Goal: Information Seeking & Learning: Check status

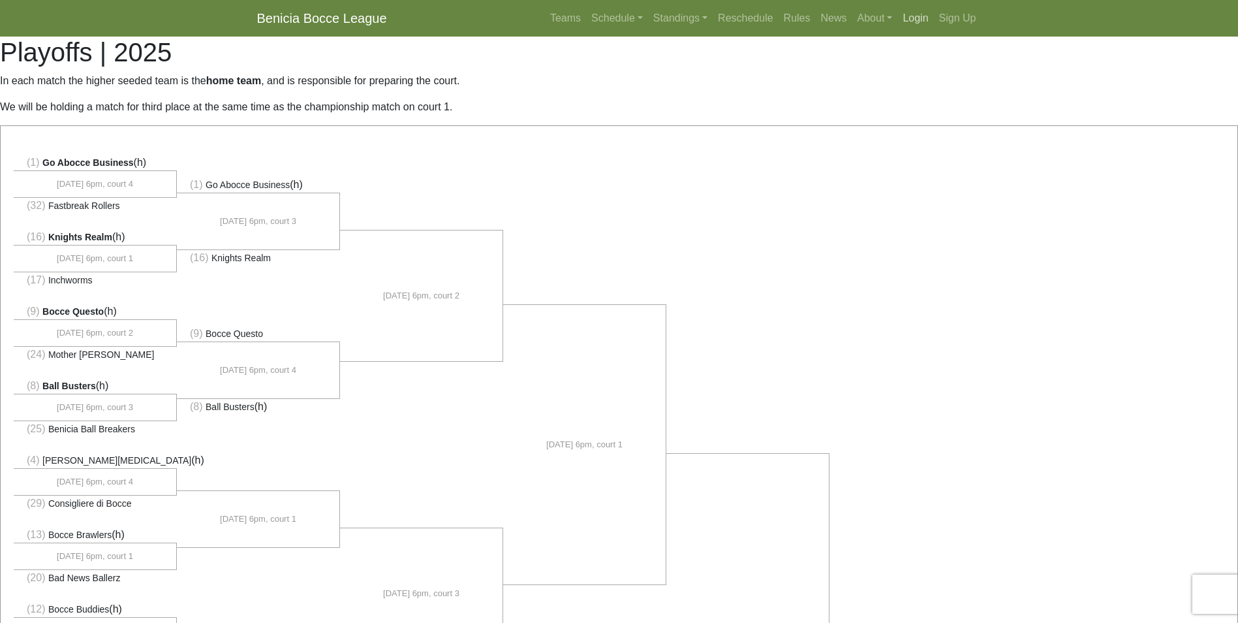
click at [912, 22] on link "Login" at bounding box center [916, 18] width 36 height 26
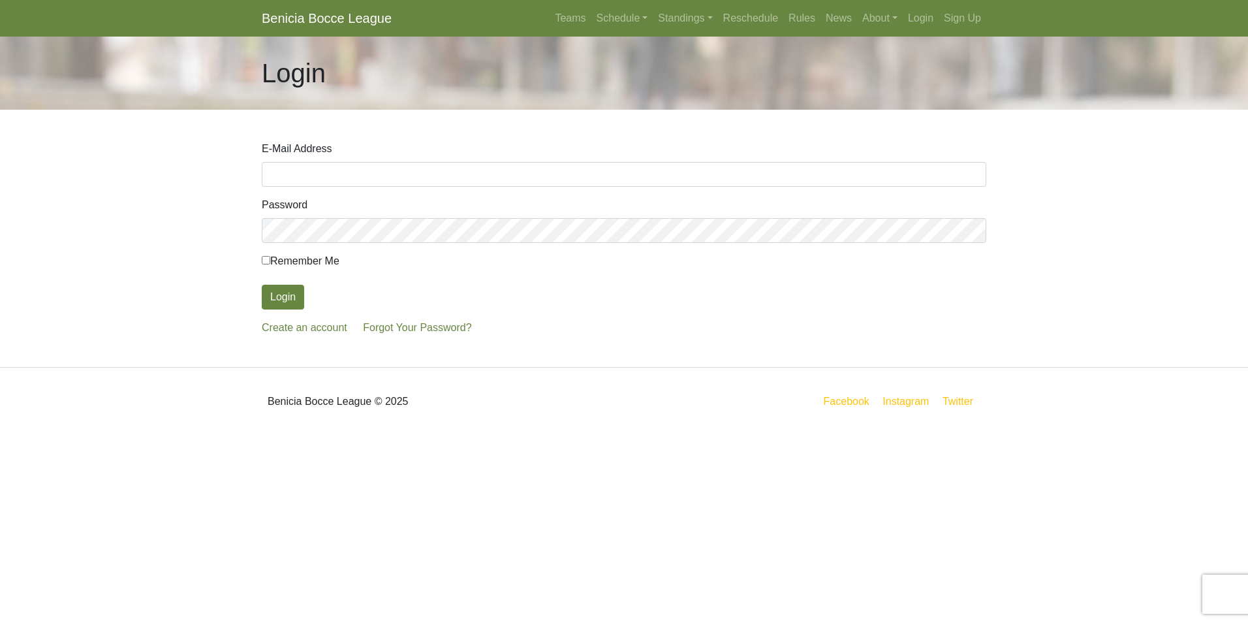
click at [341, 175] on input "E-Mail Address" at bounding box center [624, 174] width 725 height 25
type input "[EMAIL_ADDRESS][DOMAIN_NAME]"
click at [269, 288] on button "Login" at bounding box center [283, 297] width 42 height 25
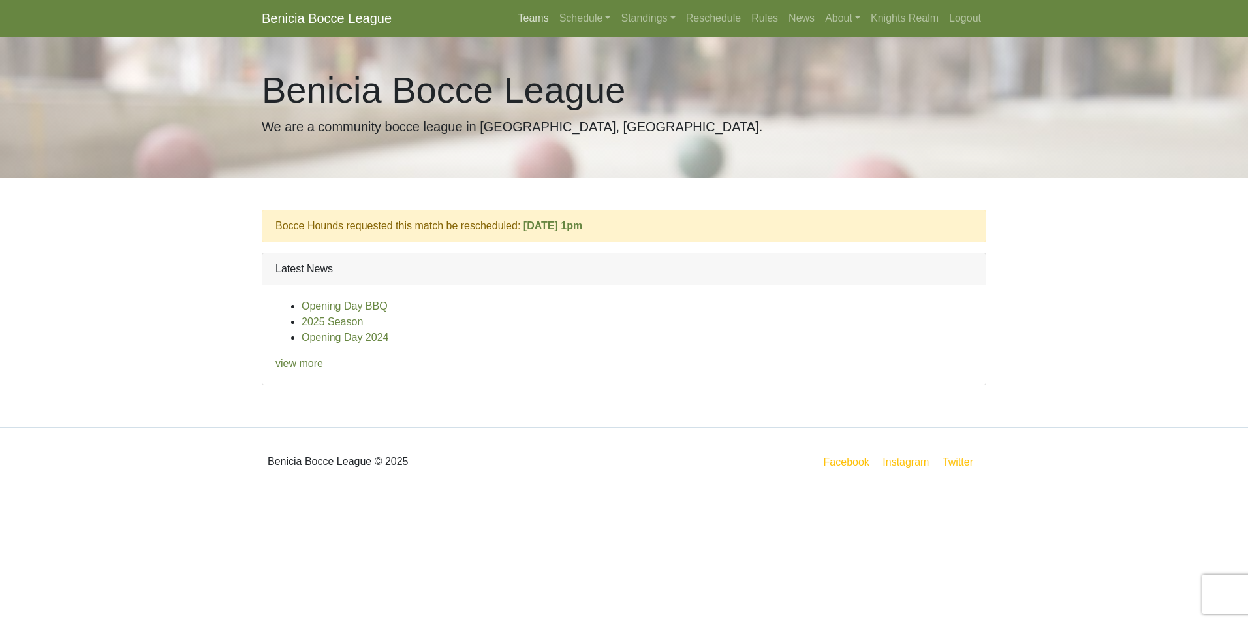
click at [542, 22] on link "Teams" at bounding box center [533, 18] width 41 height 26
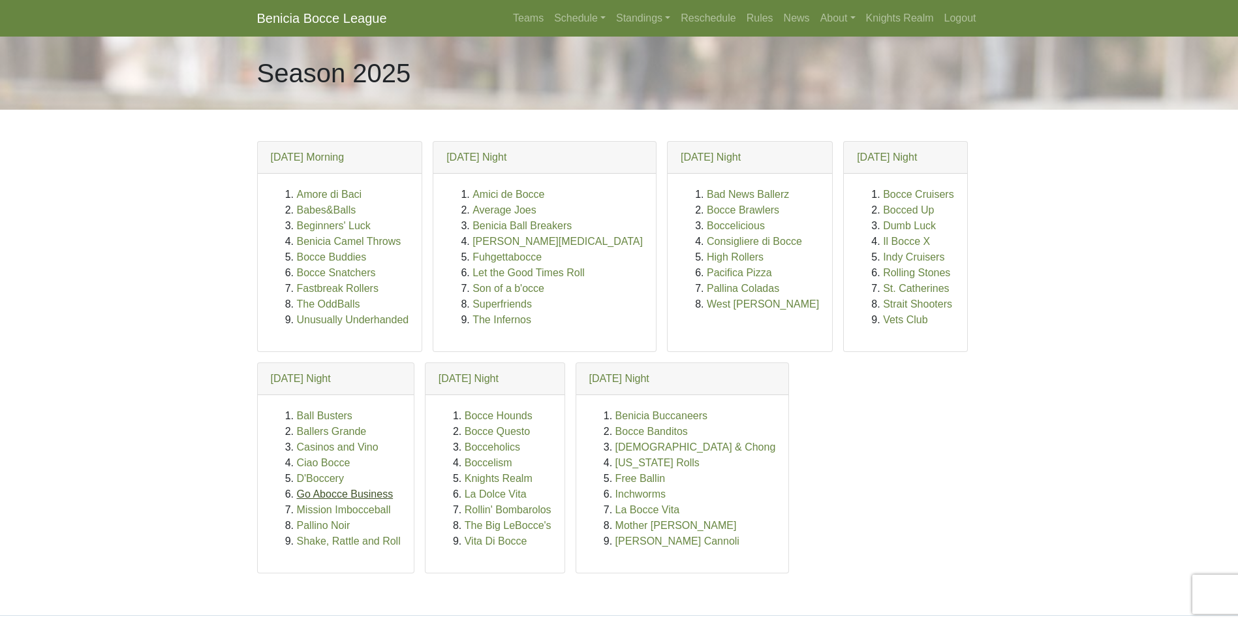
click at [307, 493] on link "Go Abocce Business" at bounding box center [345, 493] width 97 height 11
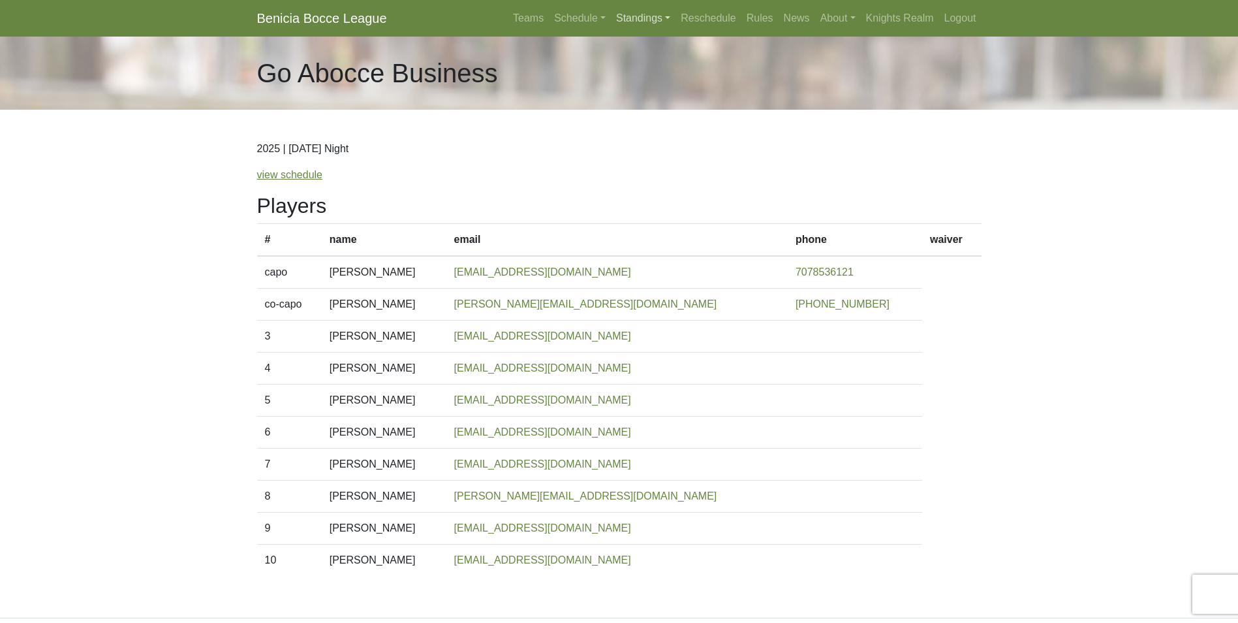
click at [668, 22] on link "Standings" at bounding box center [643, 18] width 65 height 26
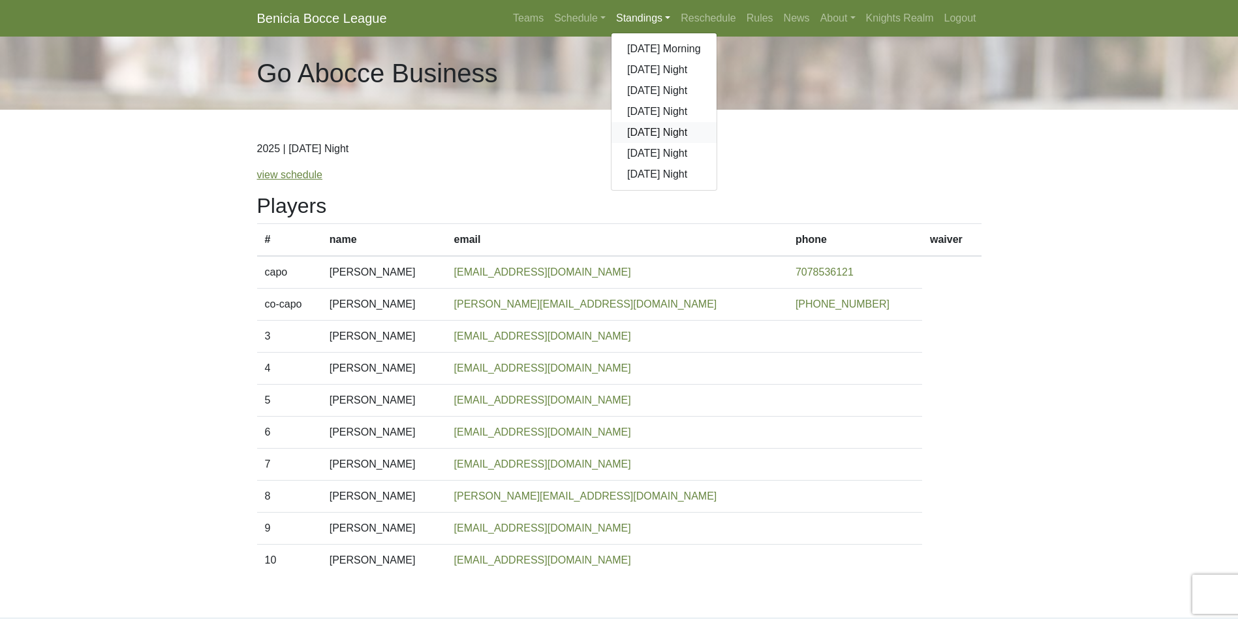
click at [649, 131] on link "[DATE] Night" at bounding box center [664, 132] width 105 height 21
